Goal: Task Accomplishment & Management: Manage account settings

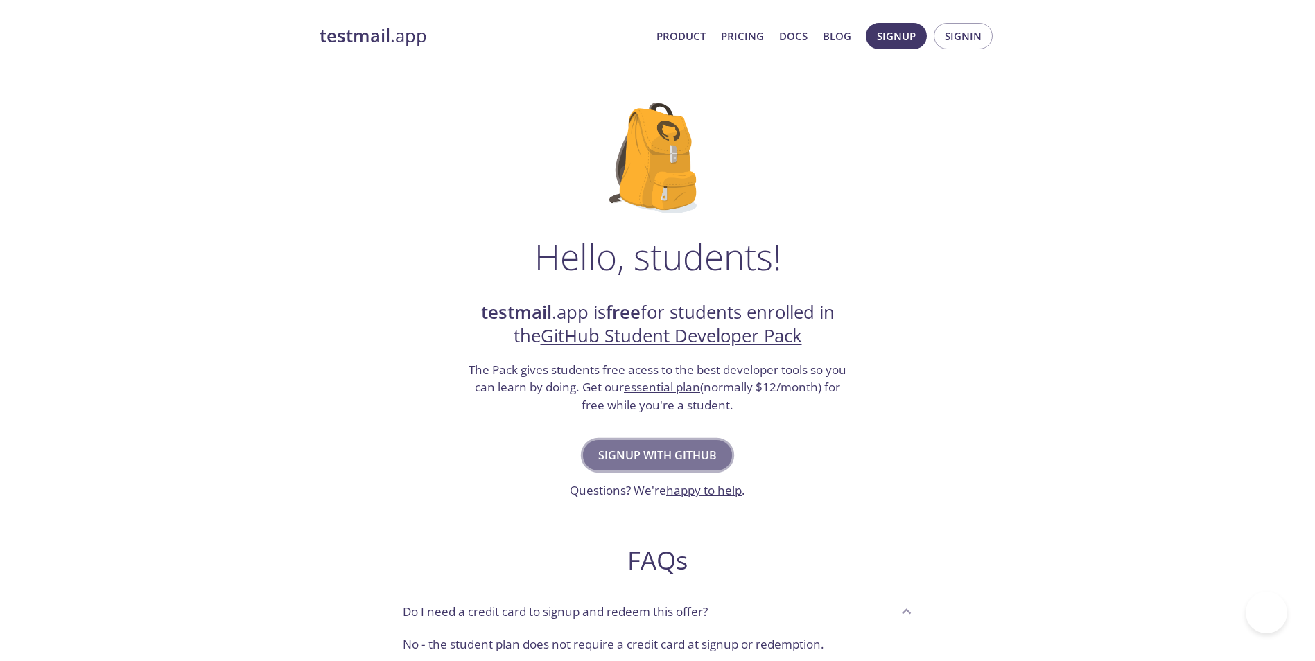
click at [695, 447] on span "Signup with GitHub" at bounding box center [657, 455] width 119 height 19
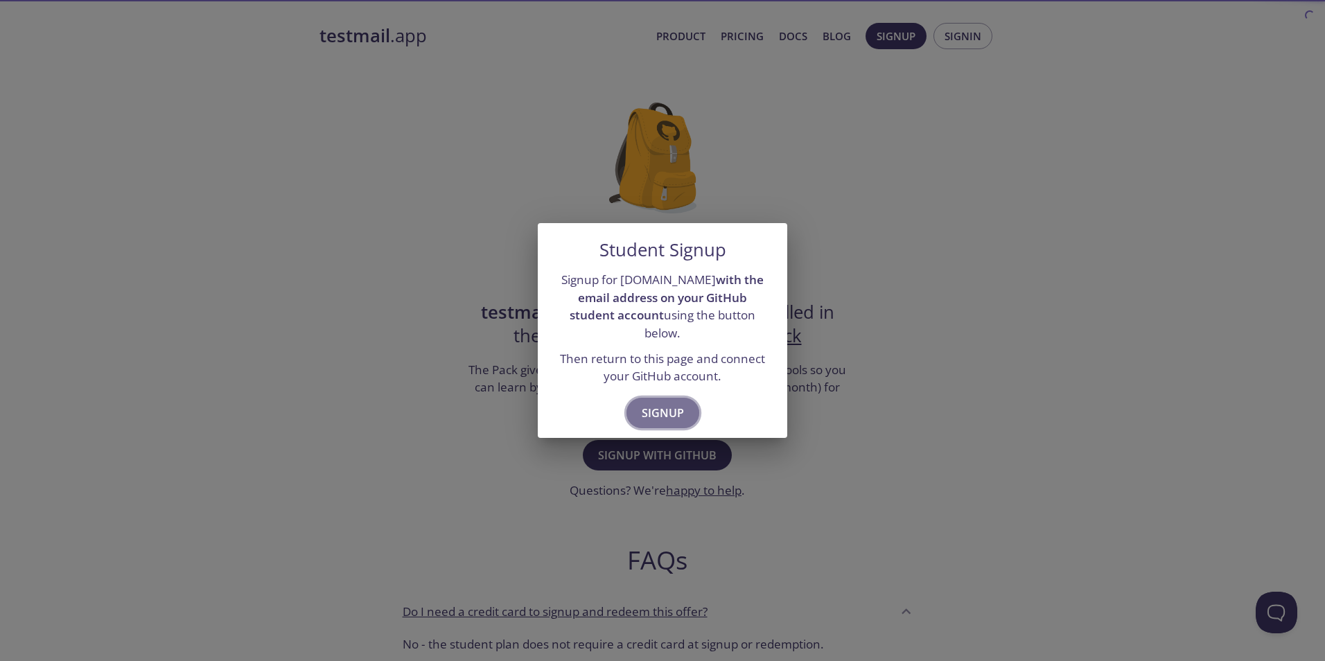
click at [676, 403] on span "Signup" at bounding box center [663, 412] width 42 height 19
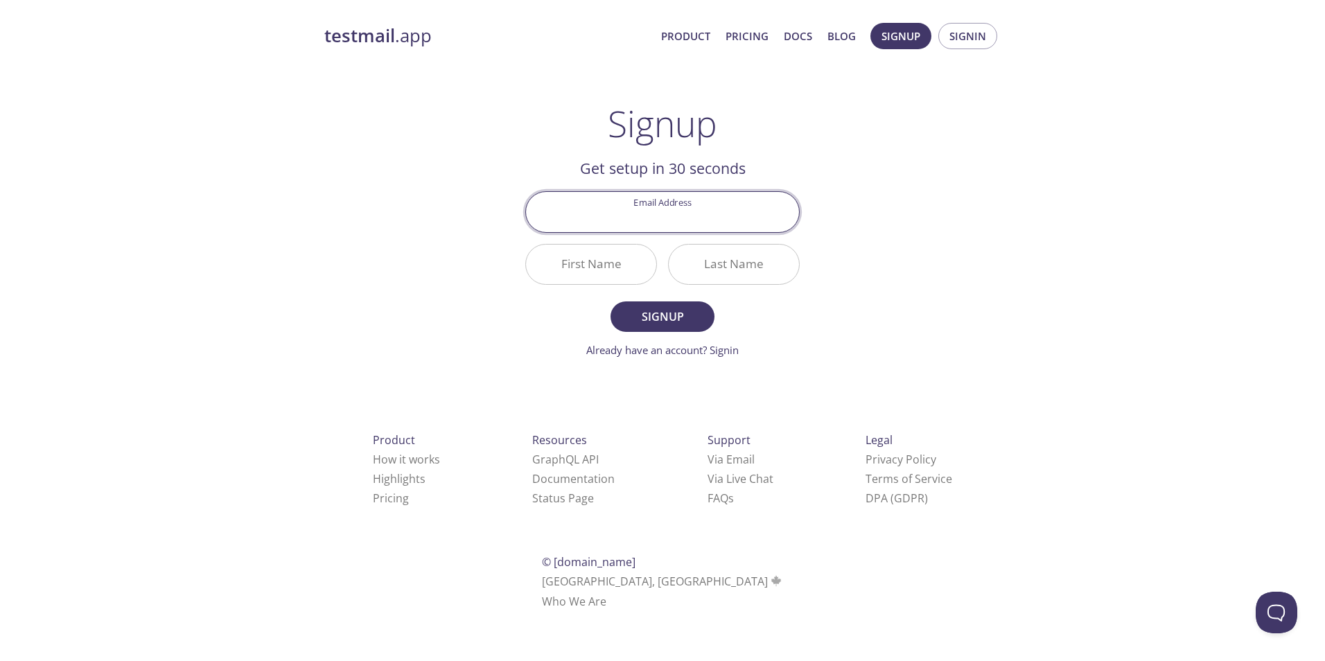
click at [657, 222] on input "Email Address" at bounding box center [662, 212] width 273 height 40
type input "garciapizarroesteban1@gmail.com"
click at [618, 272] on input "First Name" at bounding box center [591, 265] width 130 height 40
type input "Esteban"
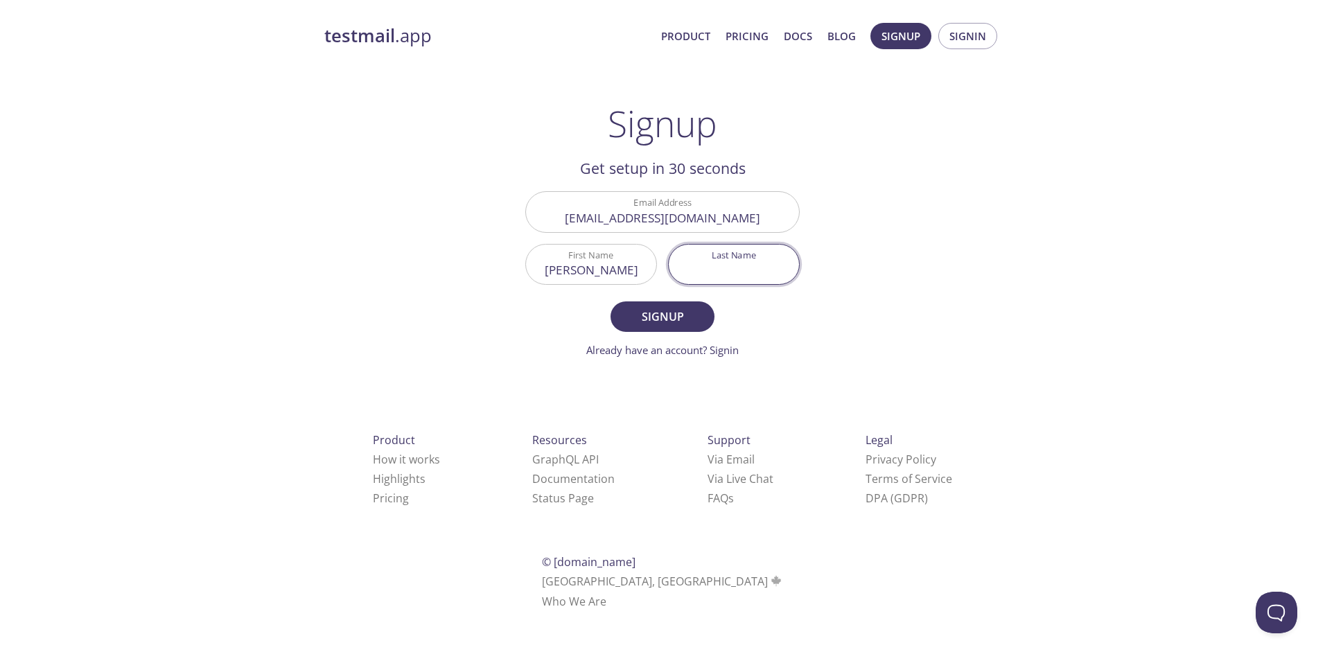
click at [733, 256] on input "Last Name" at bounding box center [734, 265] width 130 height 40
type input "Garcia"
click at [667, 318] on span "Signup" at bounding box center [662, 316] width 73 height 19
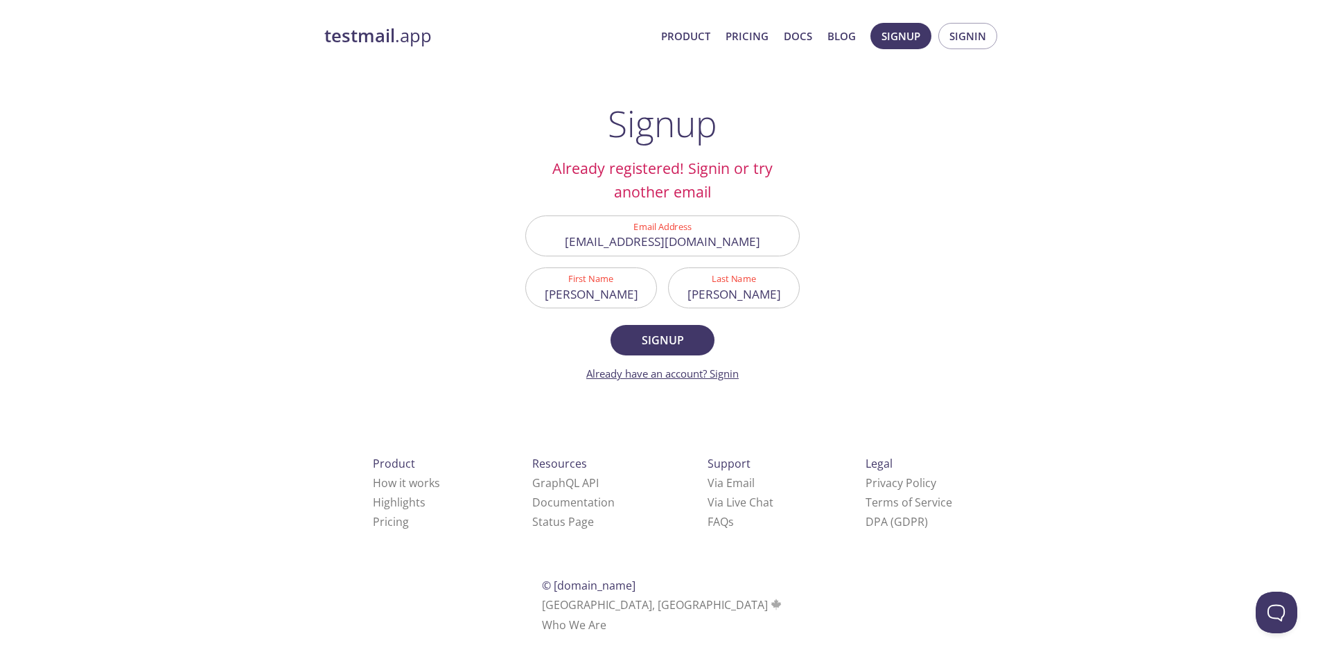
click at [733, 369] on link "Already have an account? Signin" at bounding box center [662, 374] width 153 height 14
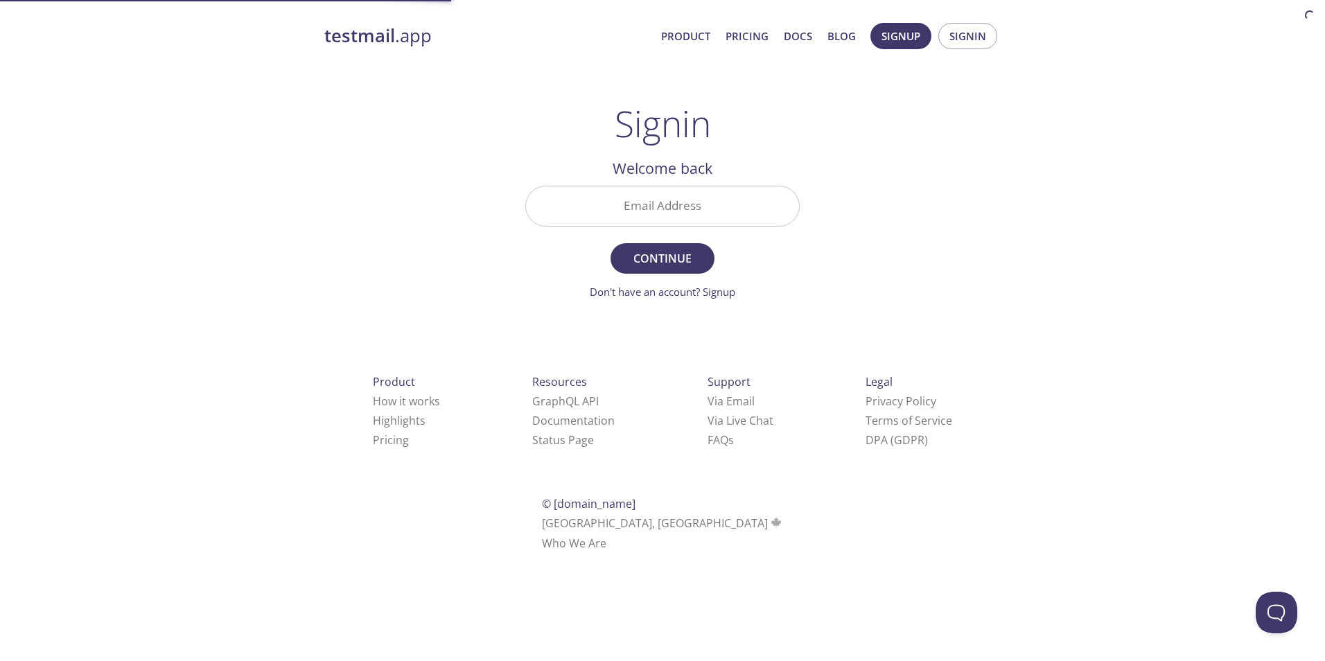
click at [657, 211] on input "Email Address" at bounding box center [662, 206] width 273 height 40
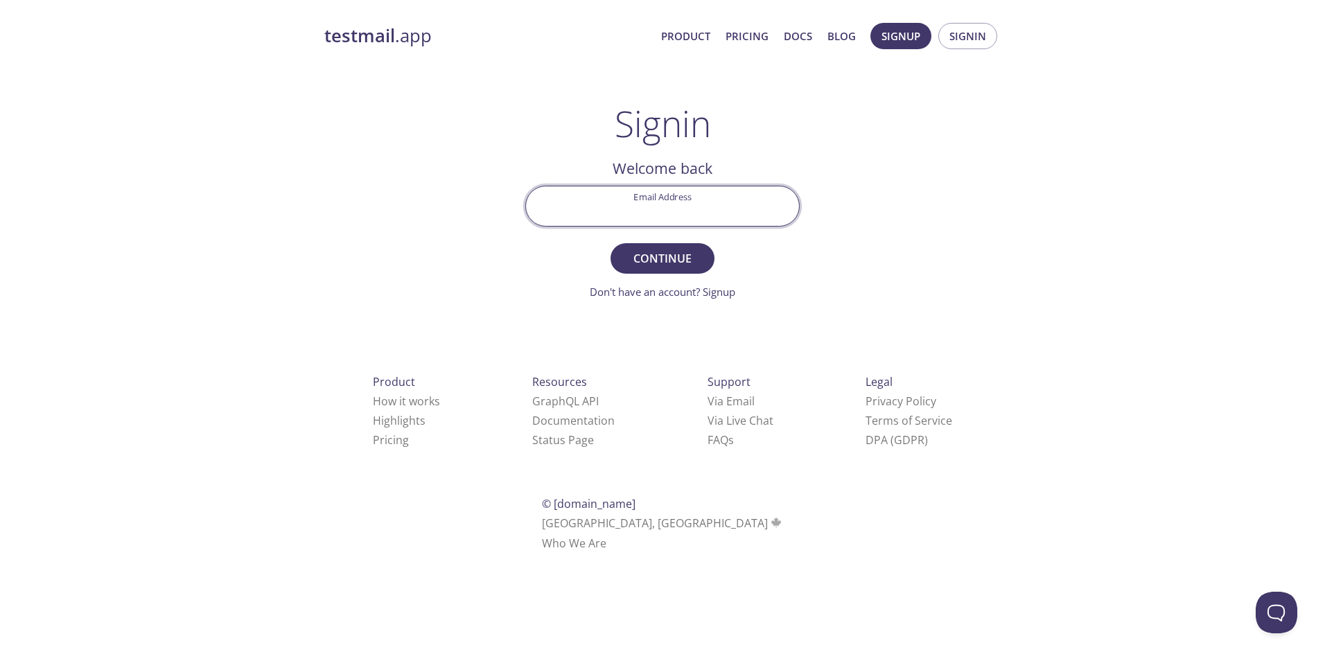
type input "garciapizarroesteban1@gmail.com"
click at [669, 261] on span "Continue" at bounding box center [662, 258] width 73 height 19
drag, startPoint x: 633, startPoint y: 214, endPoint x: 629, endPoint y: 204, distance: 11.2
click at [633, 214] on input "Signin Security Code" at bounding box center [662, 206] width 273 height 40
type input "9KG1AVM"
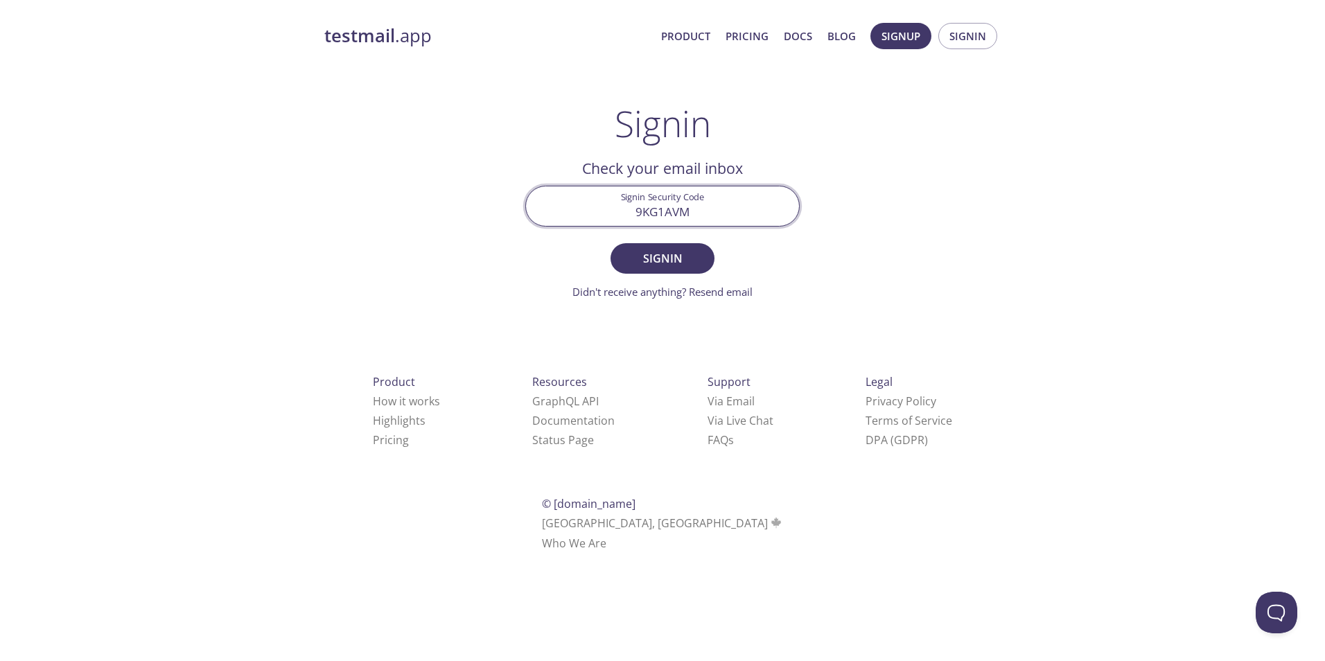
click at [611, 243] on button "Signin" at bounding box center [663, 258] width 104 height 31
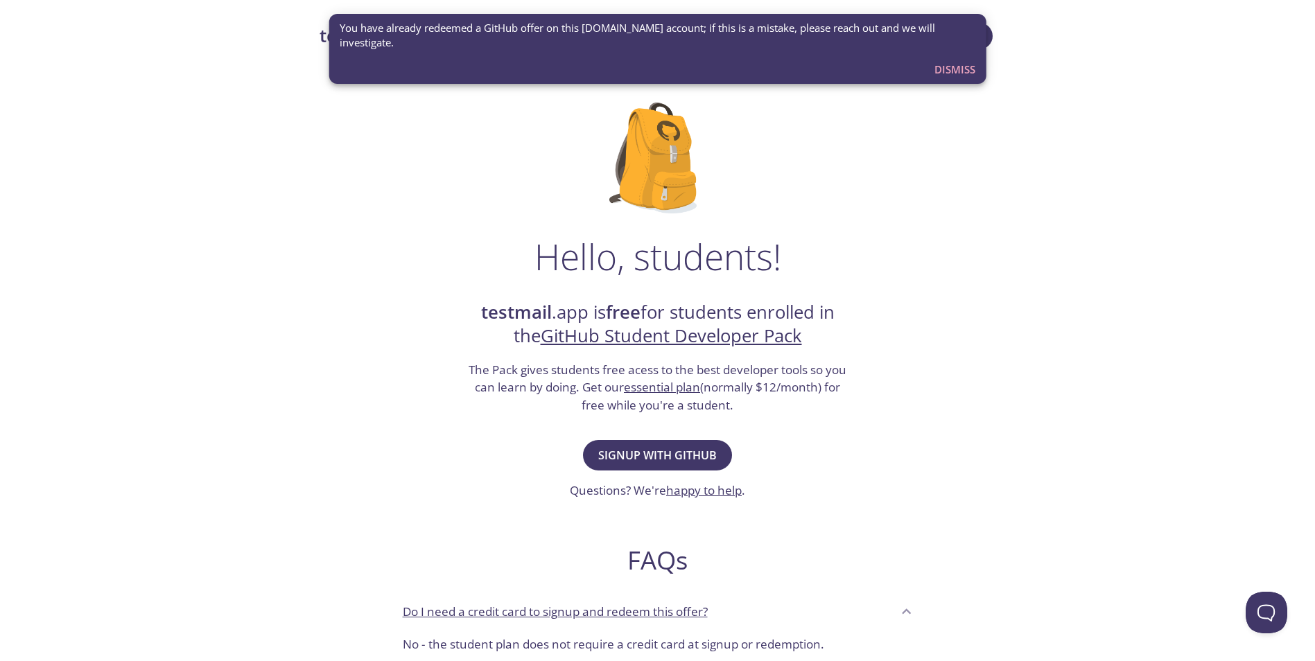
click at [801, 213] on div "Hello, students! testmail .app is free for students enrolled in the GitHub Stud…" at bounding box center [658, 503] width 677 height 846
click at [962, 64] on span "Dismiss" at bounding box center [954, 69] width 41 height 18
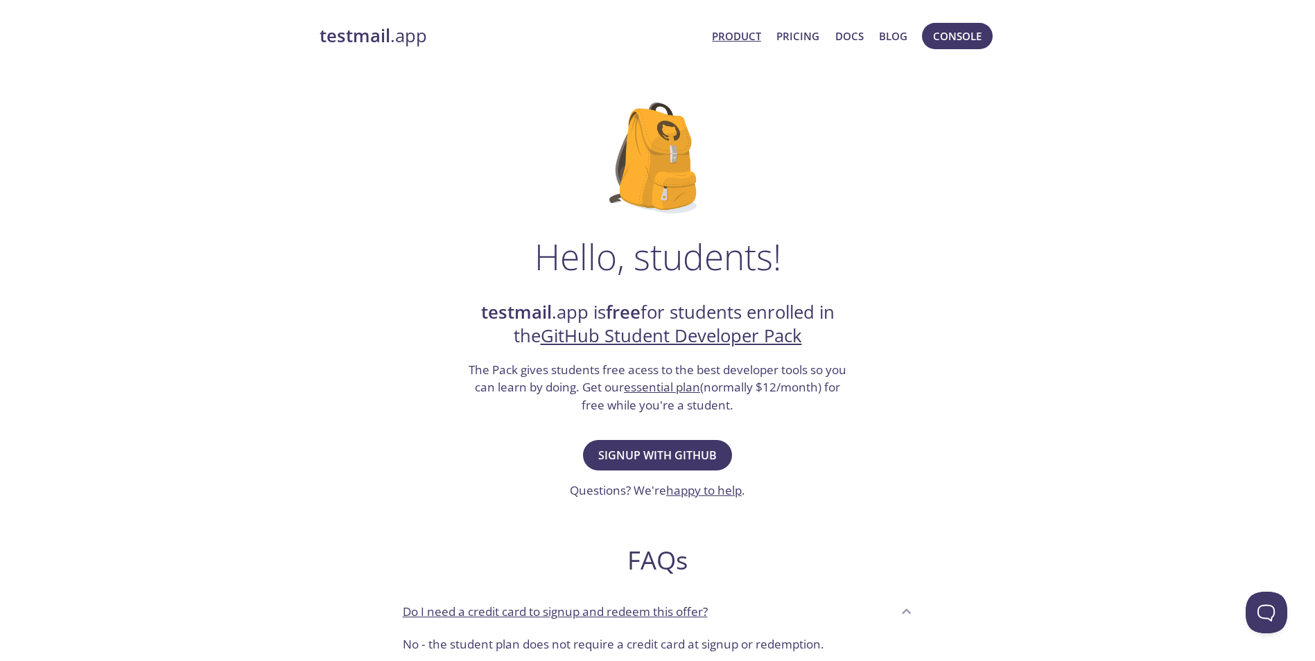
click at [761, 32] on link "Product" at bounding box center [736, 36] width 49 height 18
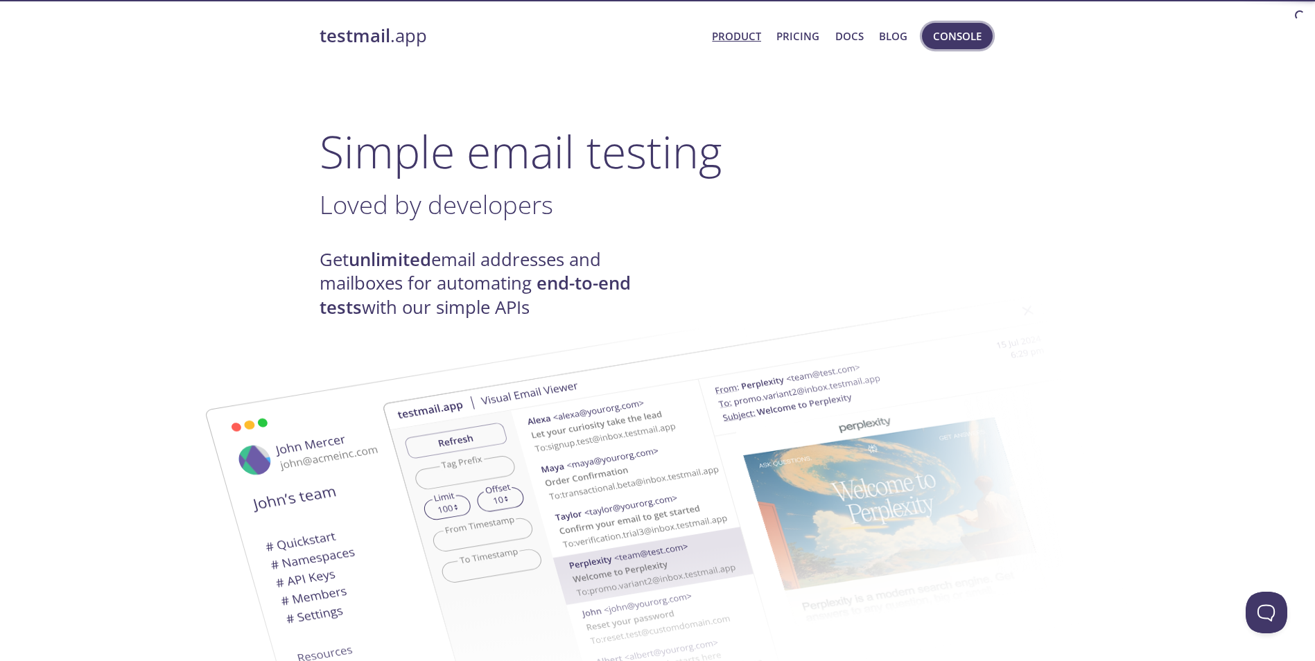
click at [941, 35] on span "Console" at bounding box center [957, 36] width 49 height 18
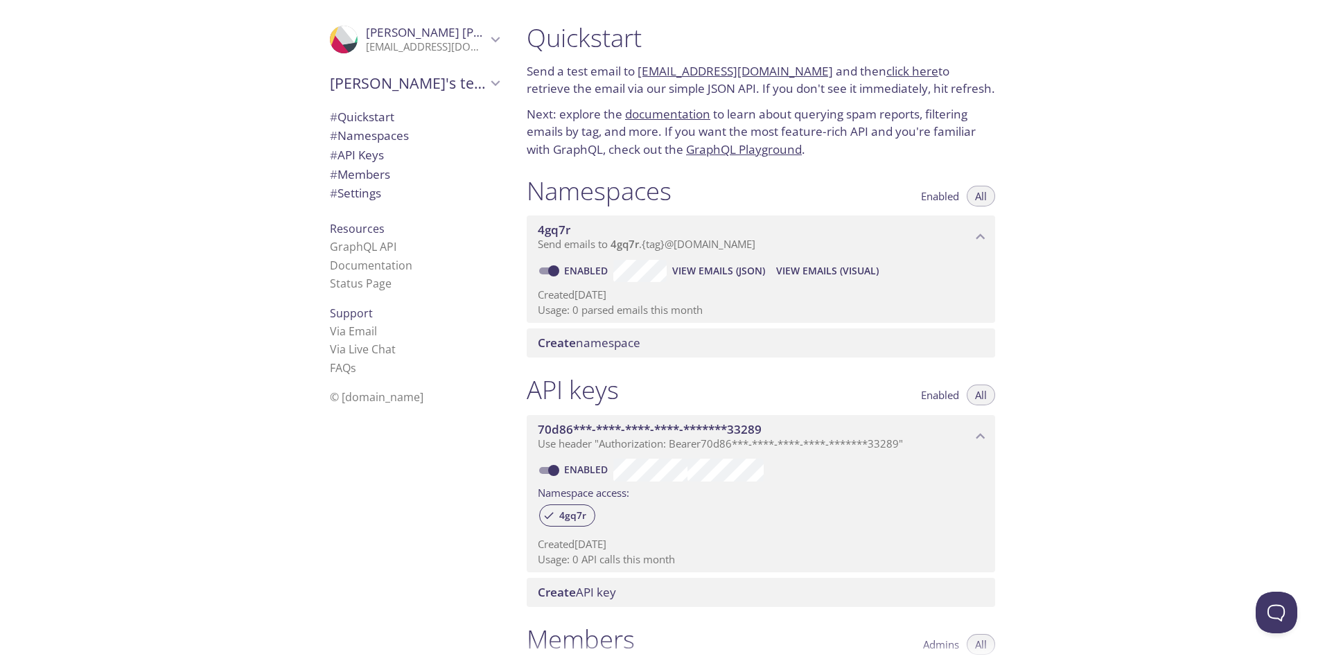
click at [362, 123] on span "# Quickstart" at bounding box center [362, 117] width 64 height 16
click at [765, 132] on p "Next: explore the documentation to learn about querying spam reports, filtering…" at bounding box center [761, 130] width 469 height 53
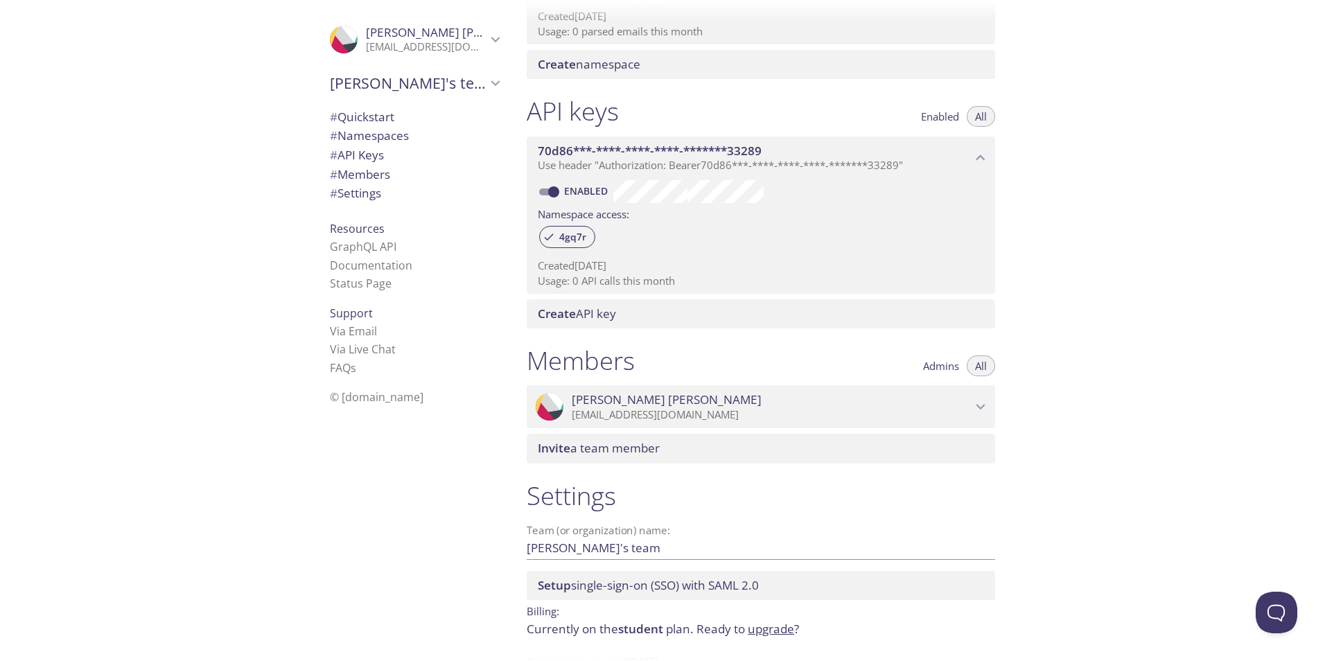
scroll to position [324, 0]
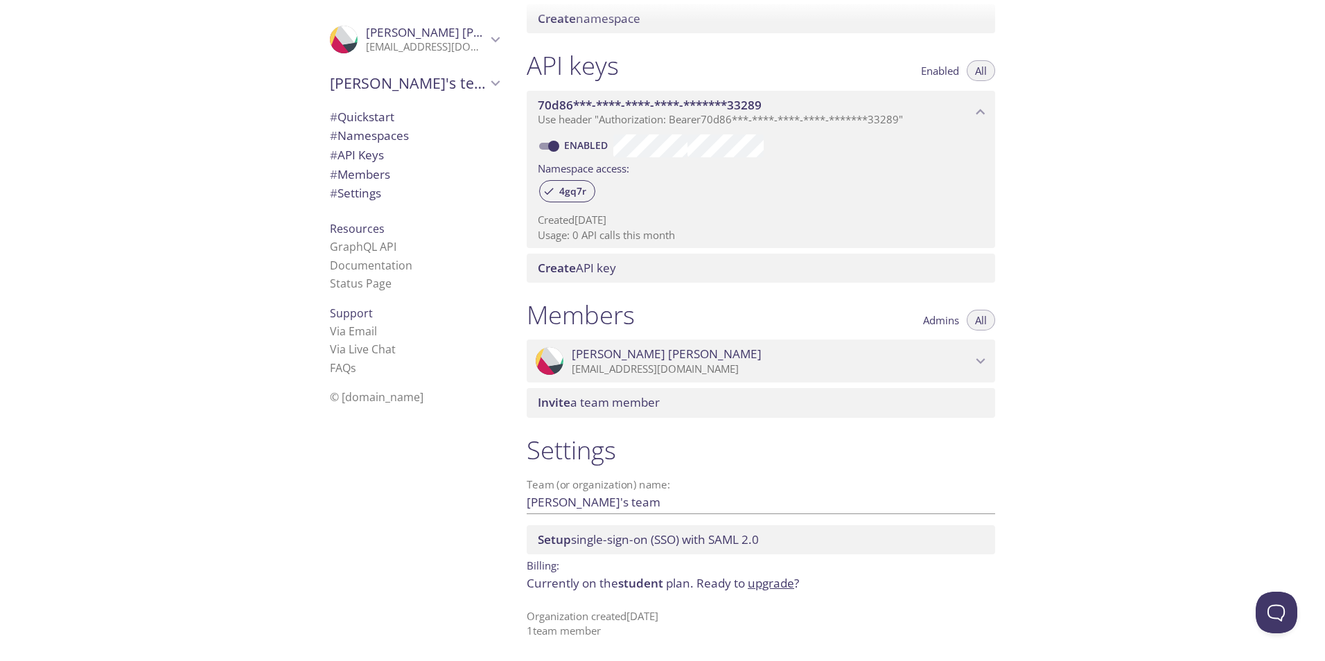
click at [356, 119] on span "# Quickstart" at bounding box center [362, 117] width 64 height 16
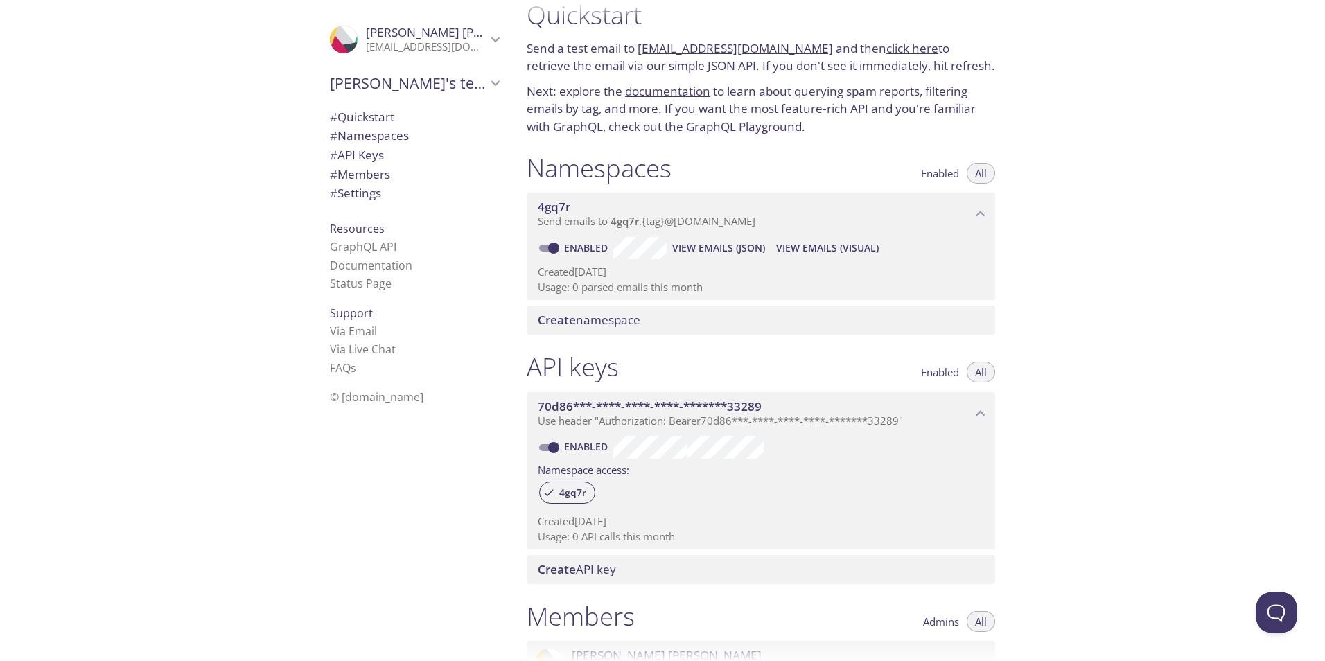
scroll to position [22, 0]
click at [370, 140] on span "# Namespaces" at bounding box center [369, 136] width 79 height 16
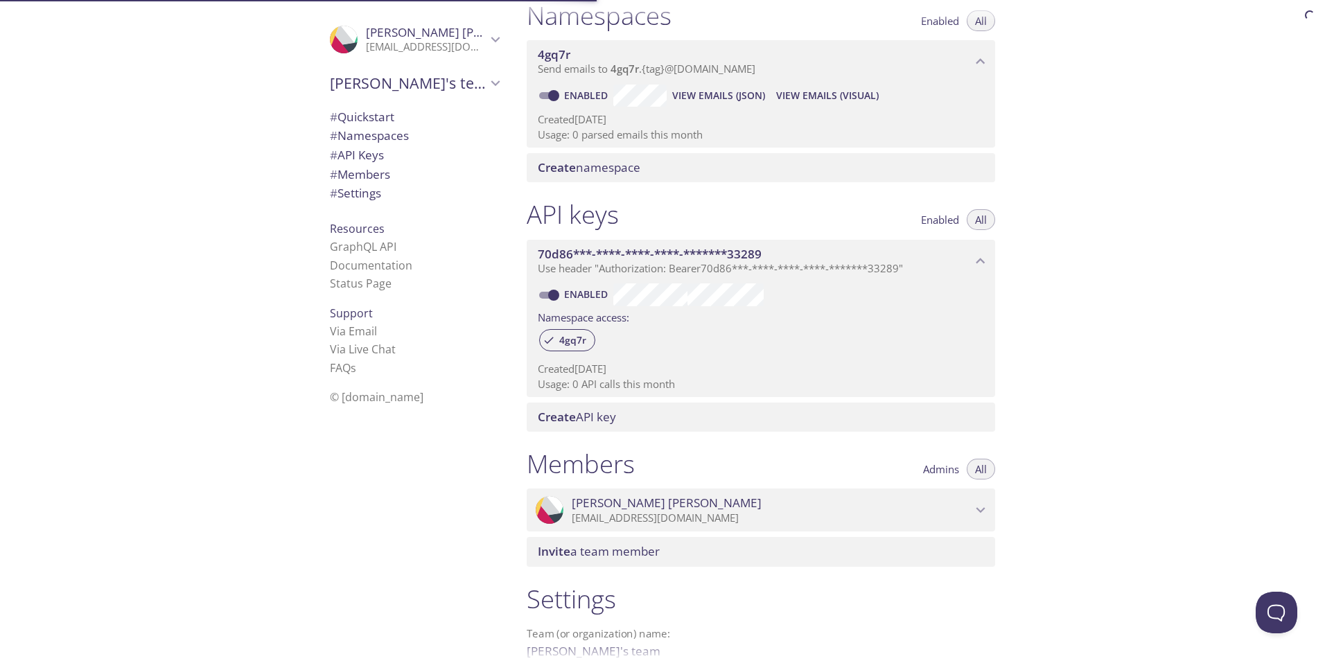
click at [366, 191] on span "# Settings" at bounding box center [355, 193] width 51 height 16
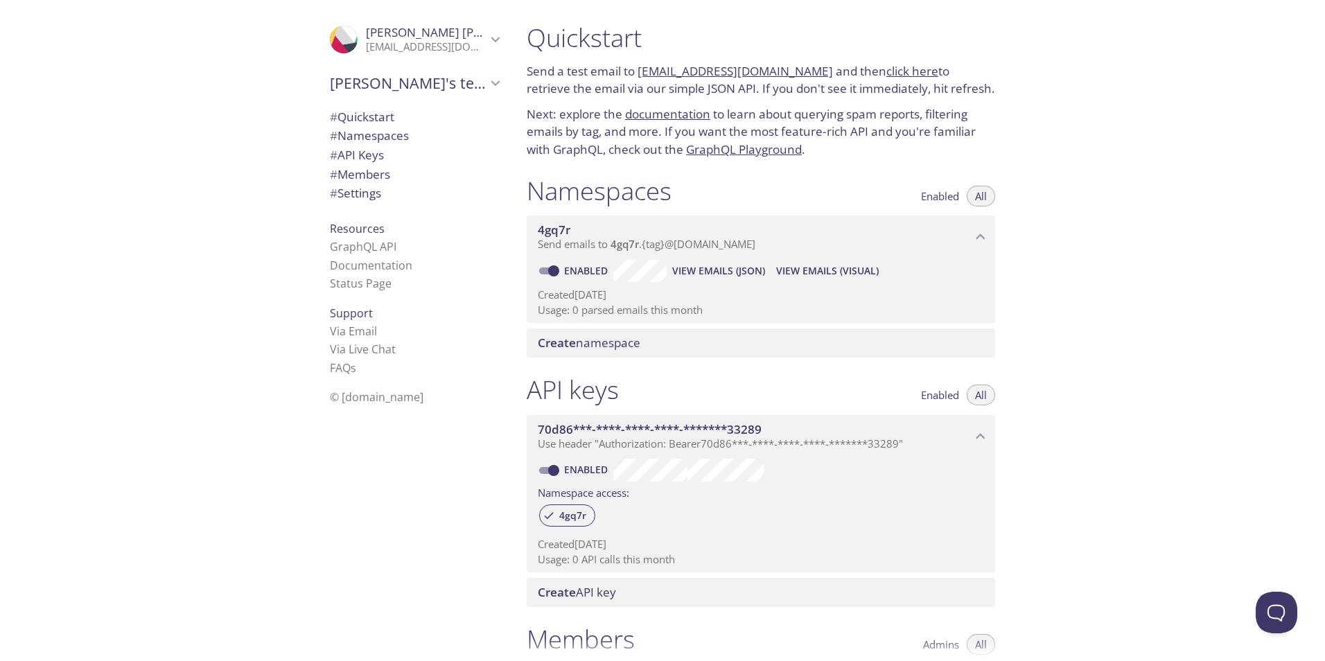
click at [448, 77] on span "[PERSON_NAME]'s team" at bounding box center [408, 82] width 157 height 19
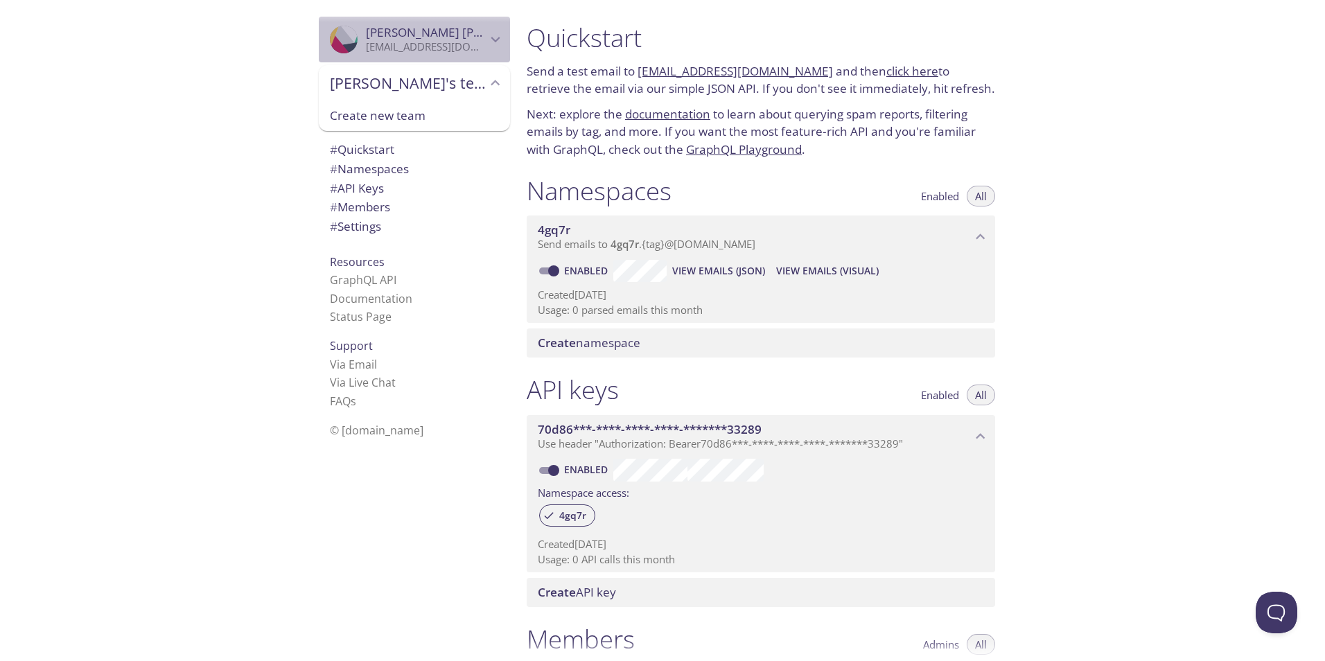
click at [462, 25] on span "Esteban García" at bounding box center [426, 32] width 121 height 15
